Goal: Task Accomplishment & Management: Manage account settings

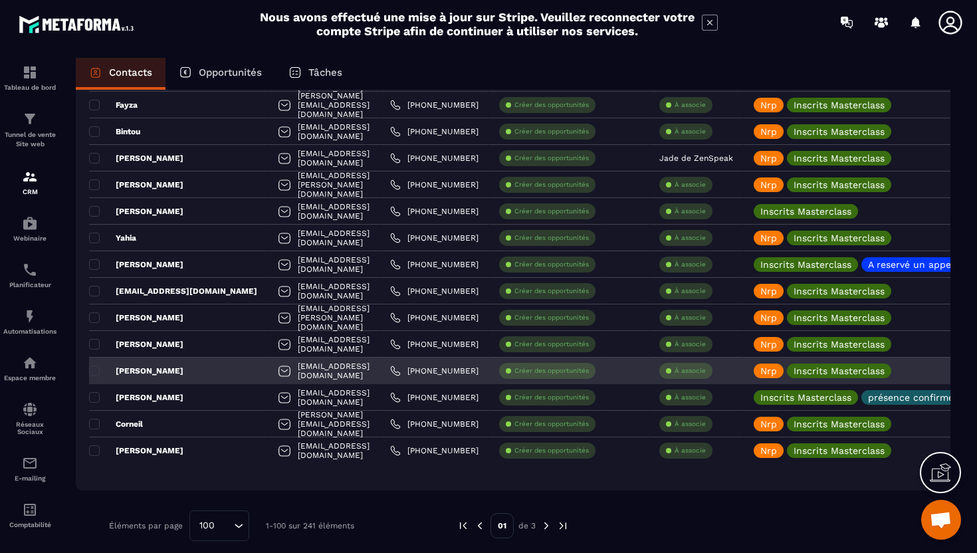
scroll to position [2425, 0]
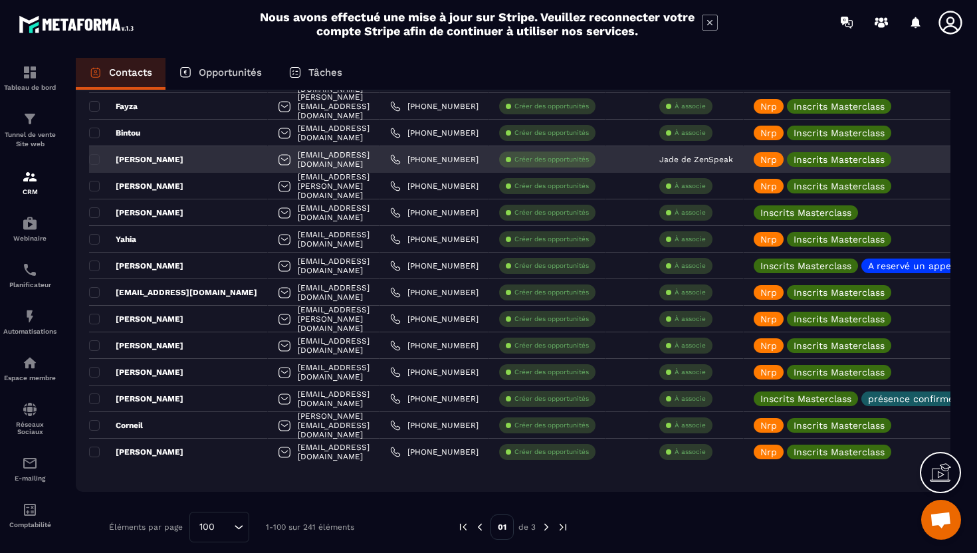
click at [274, 157] on div "[EMAIL_ADDRESS][DOMAIN_NAME]" at bounding box center [324, 159] width 112 height 27
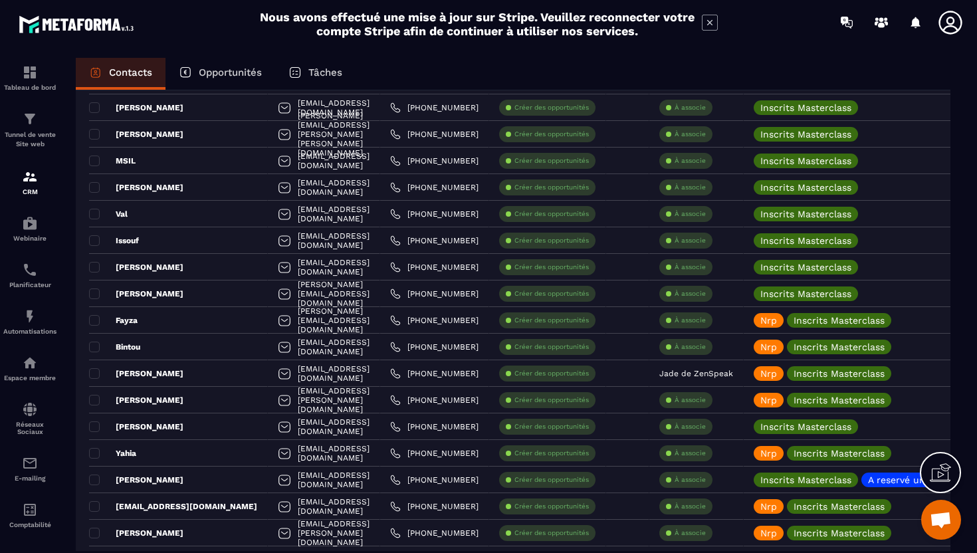
scroll to position [2212, 0]
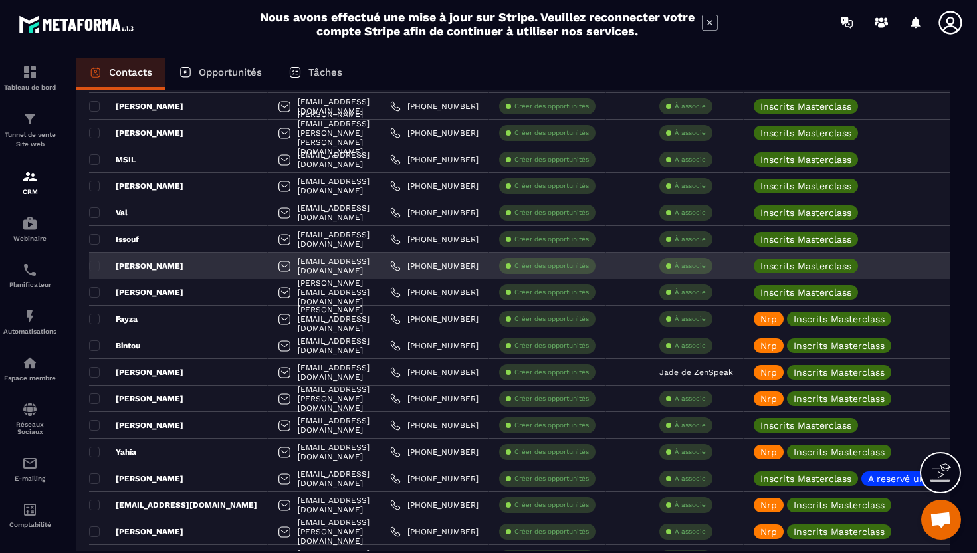
click at [326, 264] on div "[EMAIL_ADDRESS][DOMAIN_NAME]" at bounding box center [324, 266] width 112 height 27
click at [296, 255] on div "[EMAIL_ADDRESS][DOMAIN_NAME]" at bounding box center [324, 266] width 112 height 27
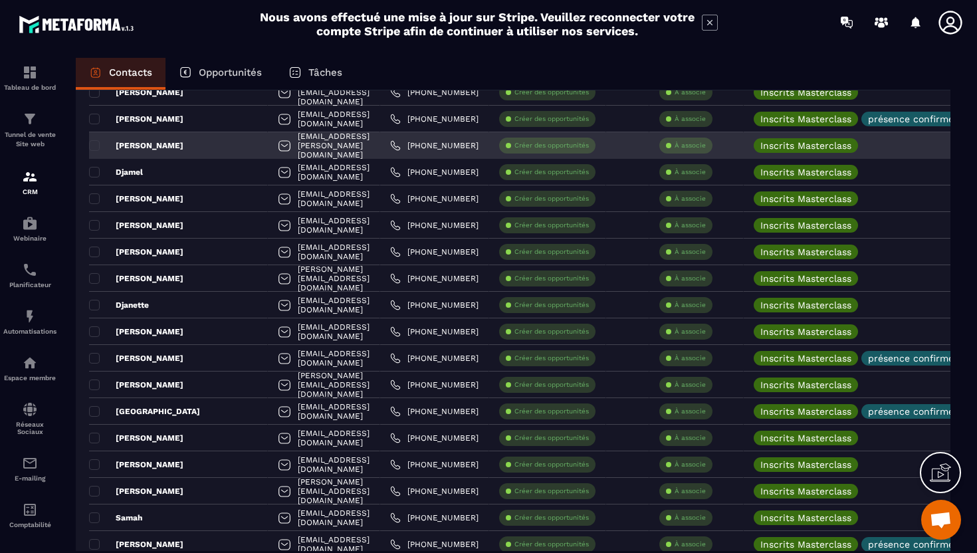
scroll to position [0, 0]
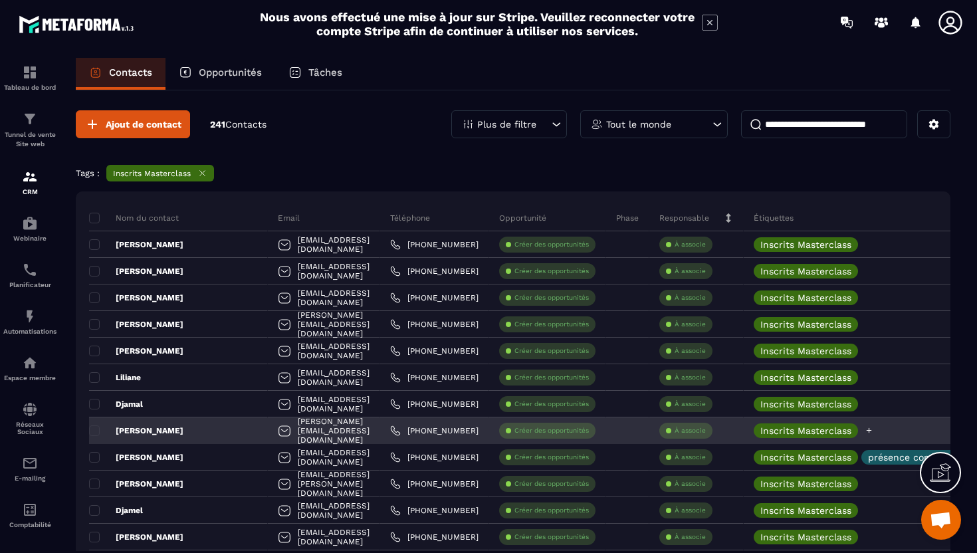
click at [873, 424] on div at bounding box center [869, 430] width 9 height 15
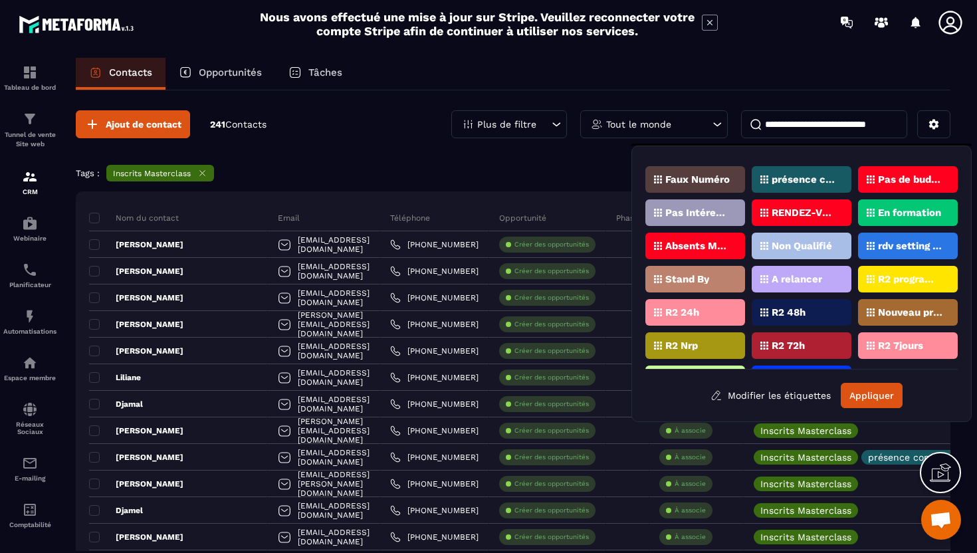
scroll to position [93, 0]
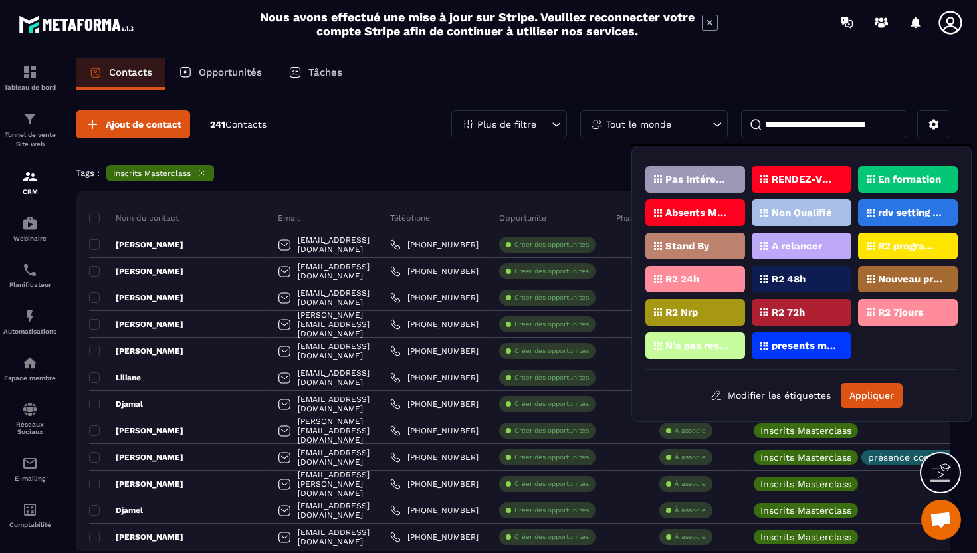
click at [700, 212] on p "Absents Masterclass" at bounding box center [697, 212] width 64 height 9
click at [854, 397] on button "Appliquer" at bounding box center [872, 395] width 62 height 25
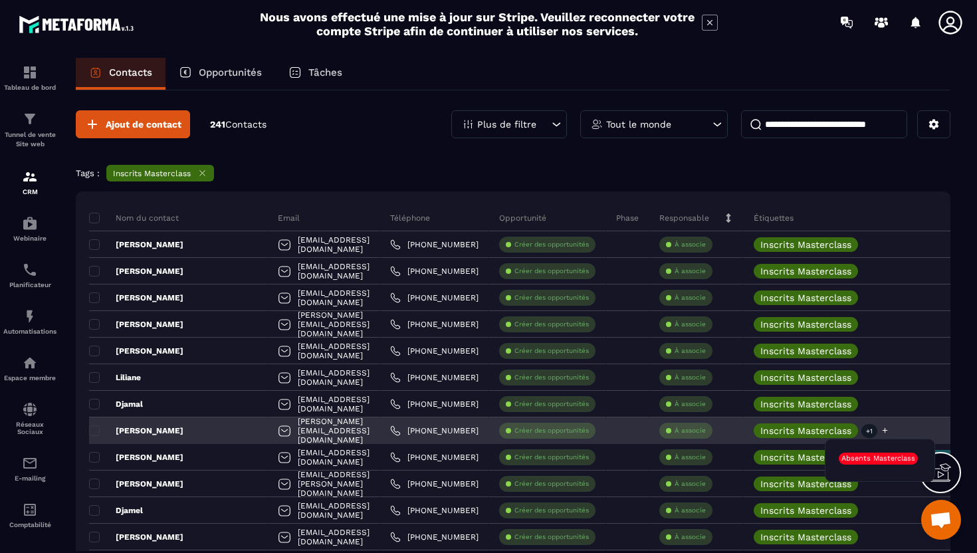
click at [877, 435] on p "+1" at bounding box center [869, 431] width 16 height 14
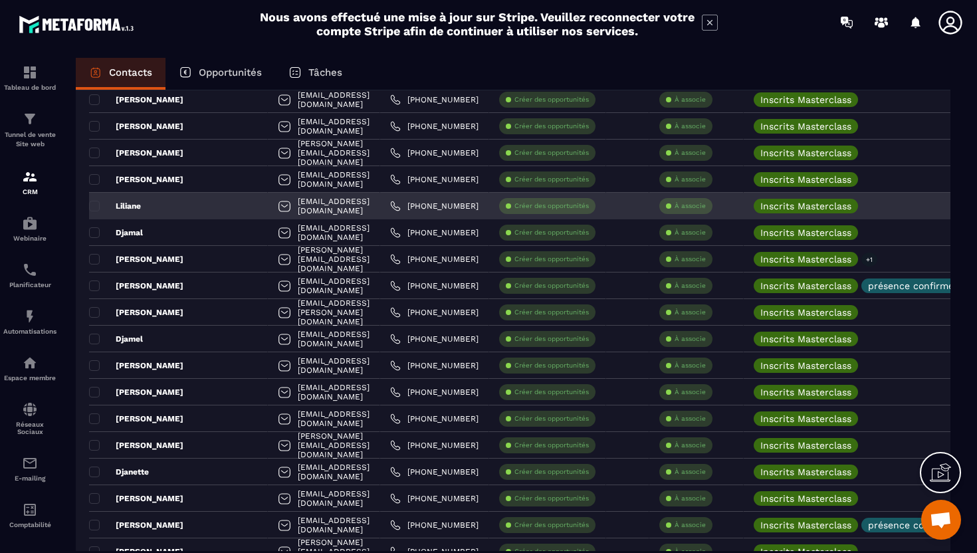
scroll to position [190, 0]
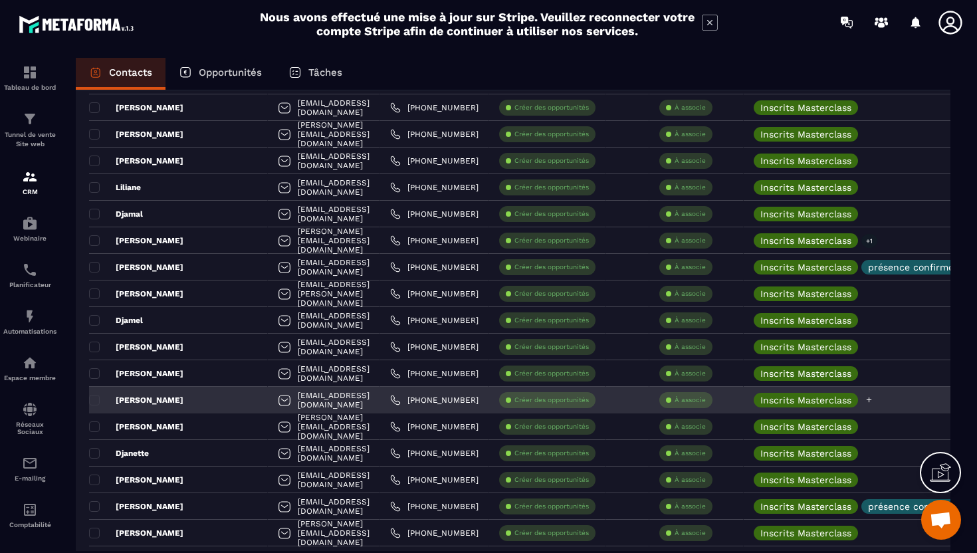
click at [872, 398] on icon at bounding box center [869, 399] width 5 height 5
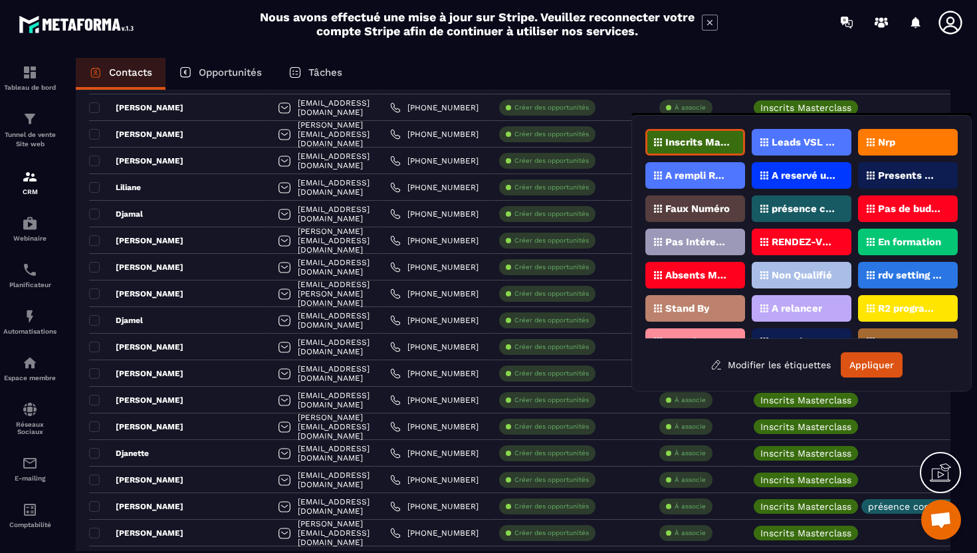
click at [722, 270] on p "Absents Masterclass" at bounding box center [697, 274] width 64 height 9
click at [863, 359] on button "Appliquer" at bounding box center [872, 364] width 62 height 25
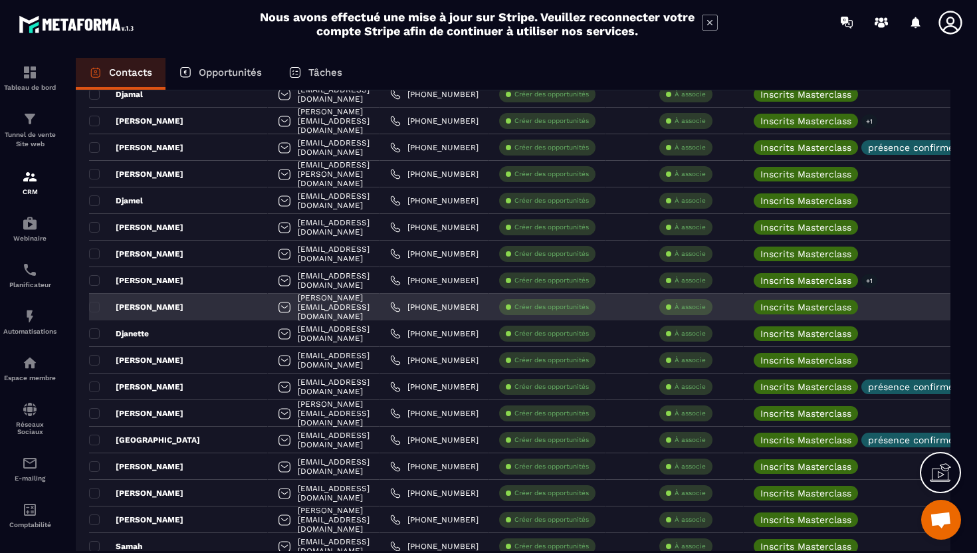
scroll to position [356, 0]
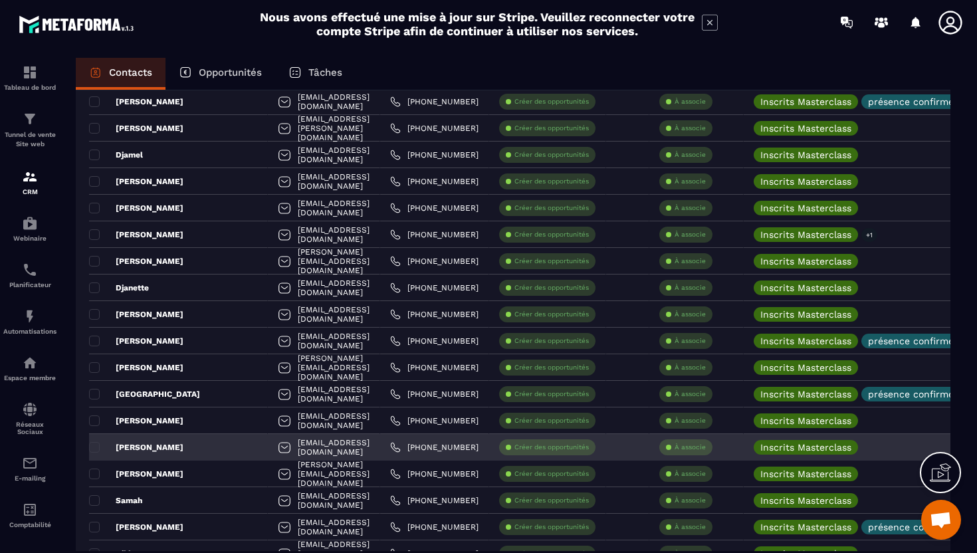
click at [145, 449] on div "[PERSON_NAME]" at bounding box center [178, 447] width 179 height 27
